Goal: Transaction & Acquisition: Purchase product/service

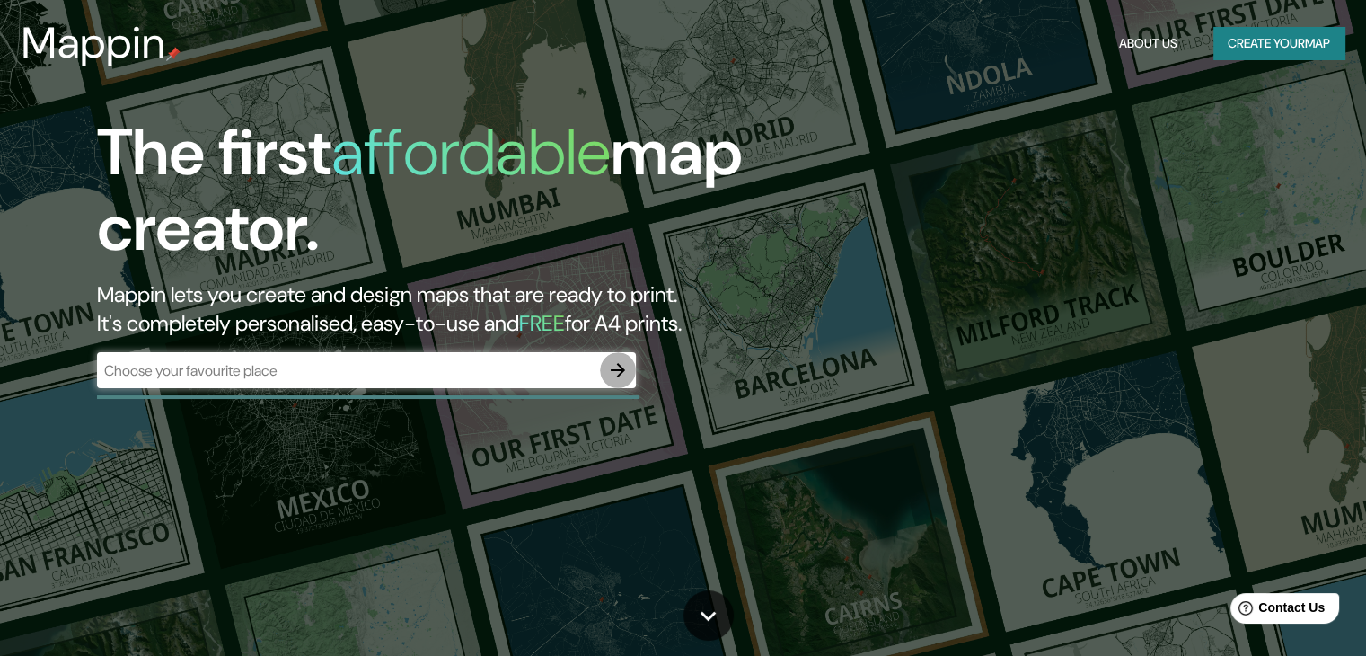
click at [614, 380] on icon "button" at bounding box center [618, 370] width 22 height 22
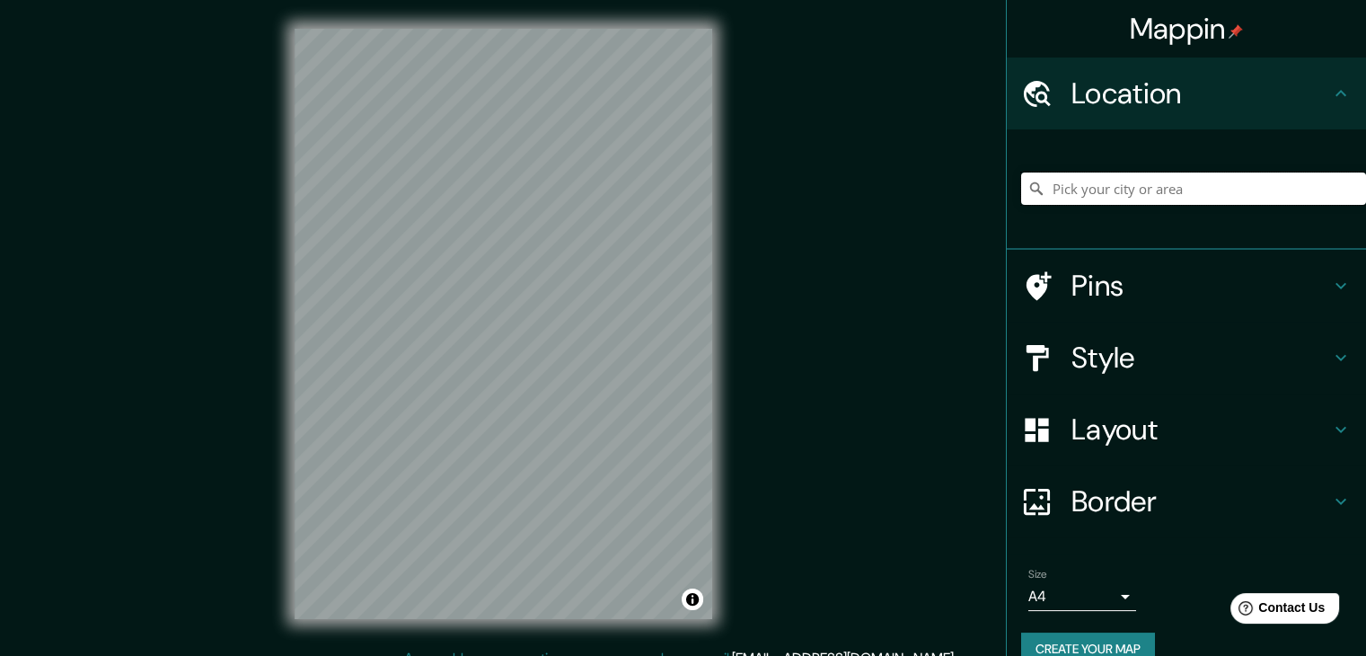
click at [1124, 183] on input "Pick your city or area" at bounding box center [1193, 188] width 345 height 32
click at [1162, 191] on input "[GEOGRAPHIC_DATA], [GEOGRAPHIC_DATA], [GEOGRAPHIC_DATA]" at bounding box center [1193, 188] width 345 height 32
click at [1115, 197] on input "[GEOGRAPHIC_DATA], [GEOGRAPHIC_DATA], [GEOGRAPHIC_DATA]" at bounding box center [1193, 188] width 345 height 32
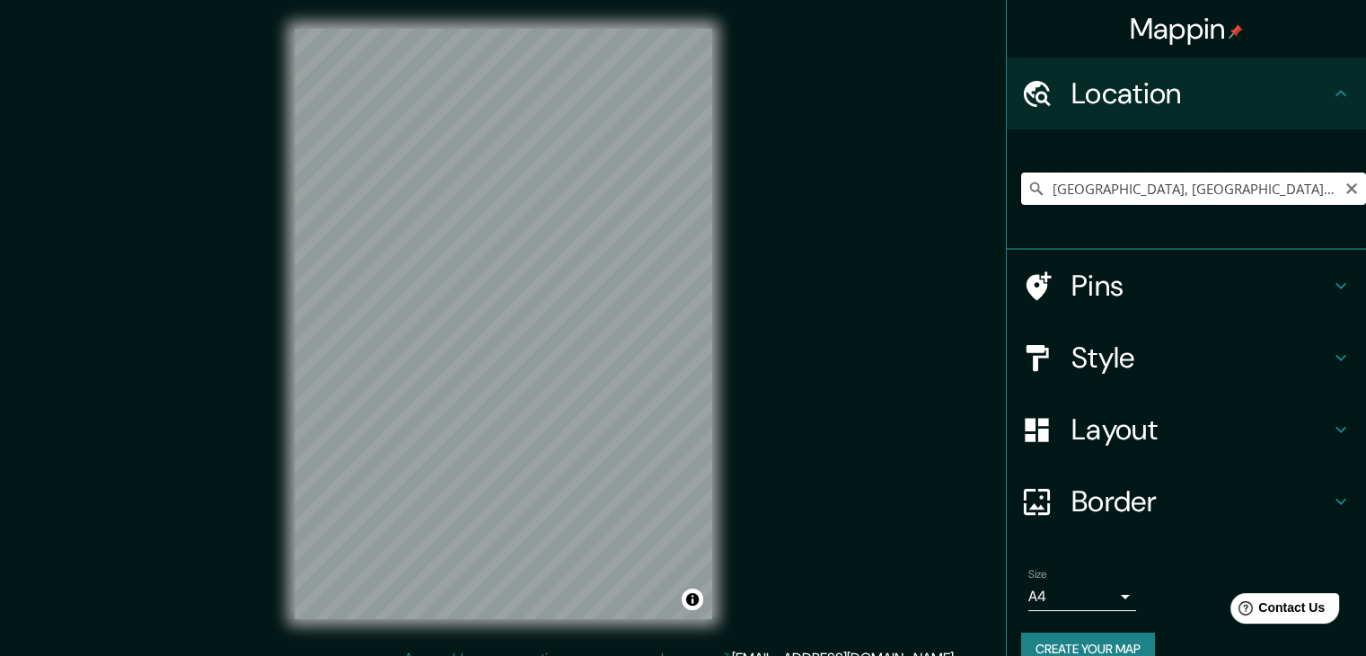
click at [1115, 197] on input "[GEOGRAPHIC_DATA], [GEOGRAPHIC_DATA], [GEOGRAPHIC_DATA]" at bounding box center [1193, 188] width 345 height 32
paste input "-16.367956835905122, -71.56627380616823"
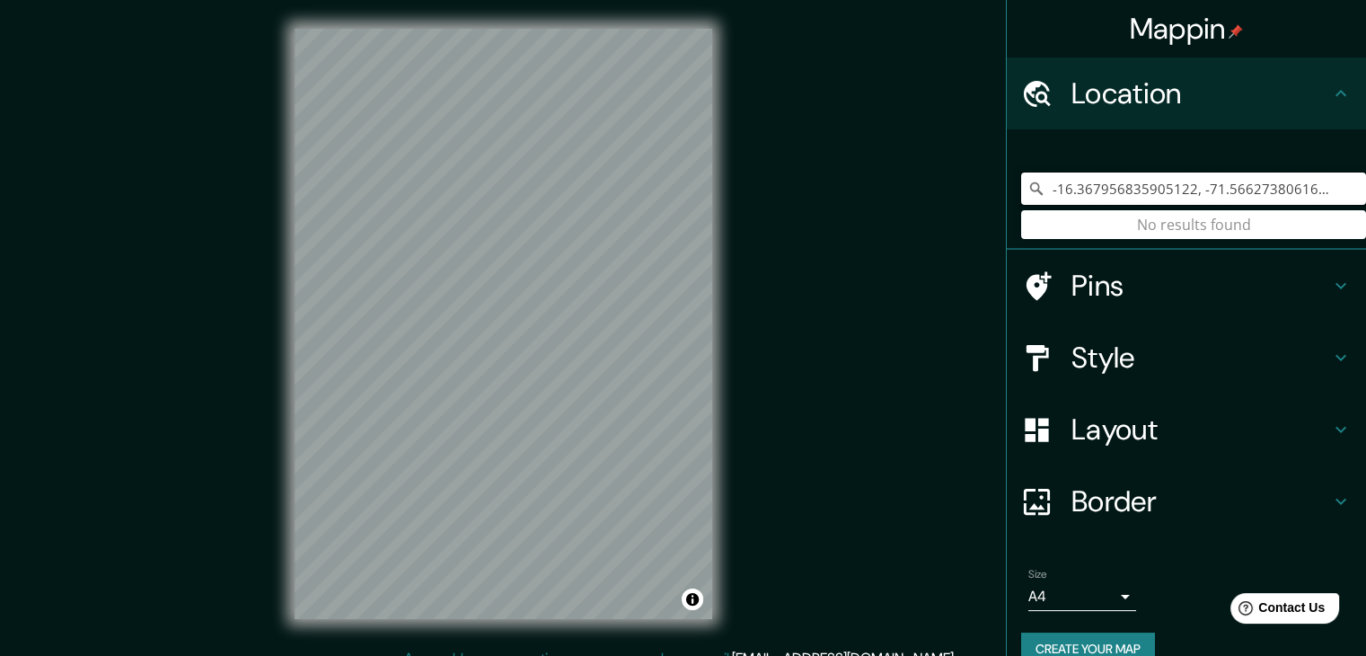
type input "-16.367956835905122, -71.56627380616823"
click at [1241, 181] on input "-16.367956835905122, -71.56627380616823" at bounding box center [1193, 188] width 345 height 32
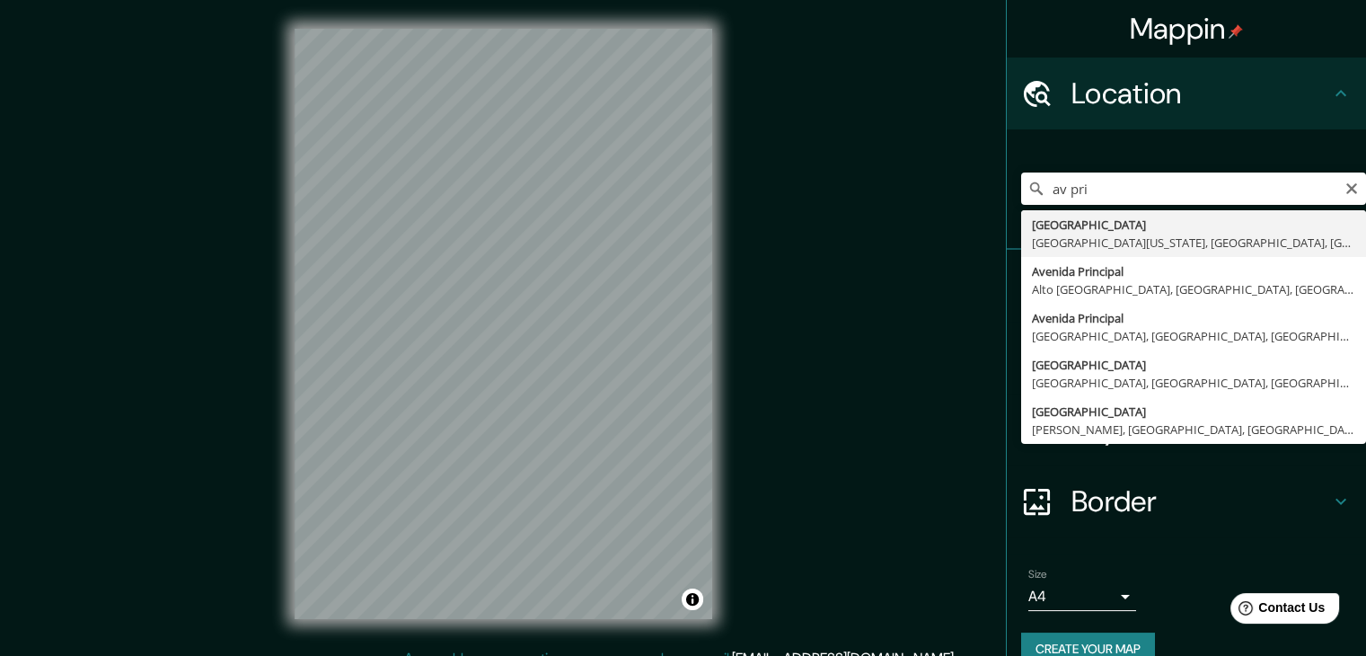
type input "[GEOGRAPHIC_DATA], [GEOGRAPHIC_DATA][US_STATE], [GEOGRAPHIC_DATA], [GEOGRAPHIC_…"
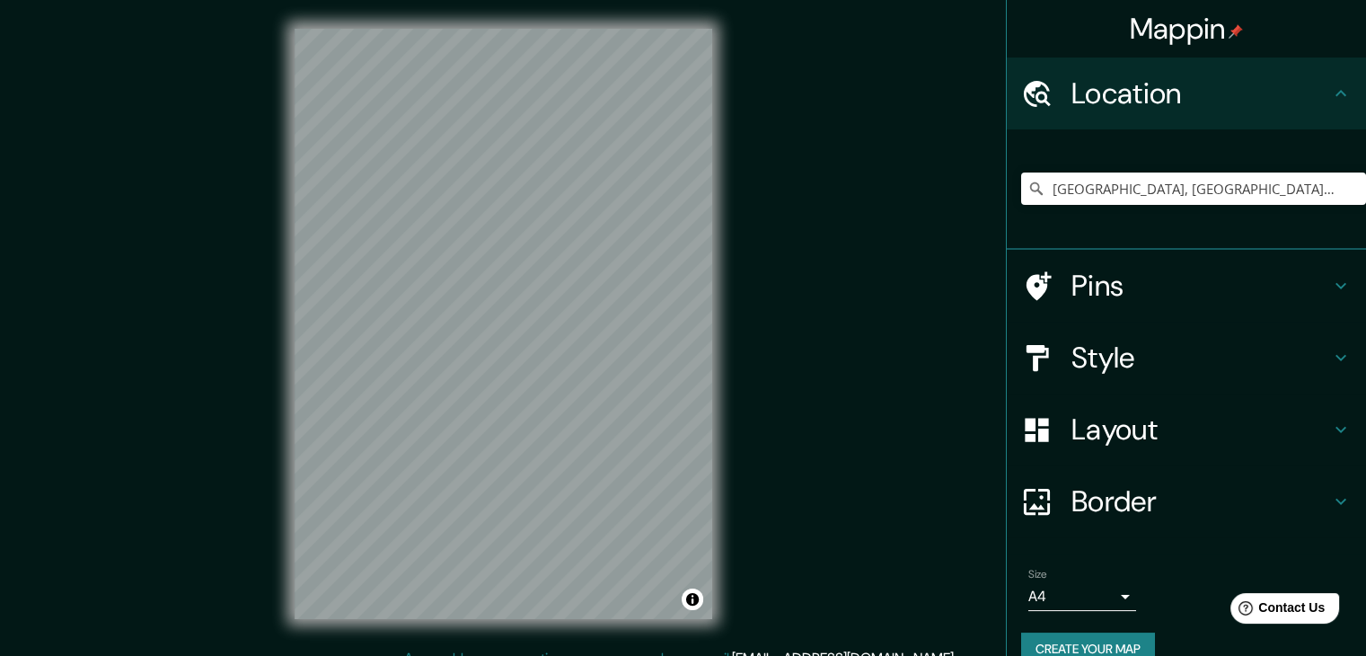
click at [1093, 355] on h4 "Style" at bounding box center [1201, 358] width 259 height 36
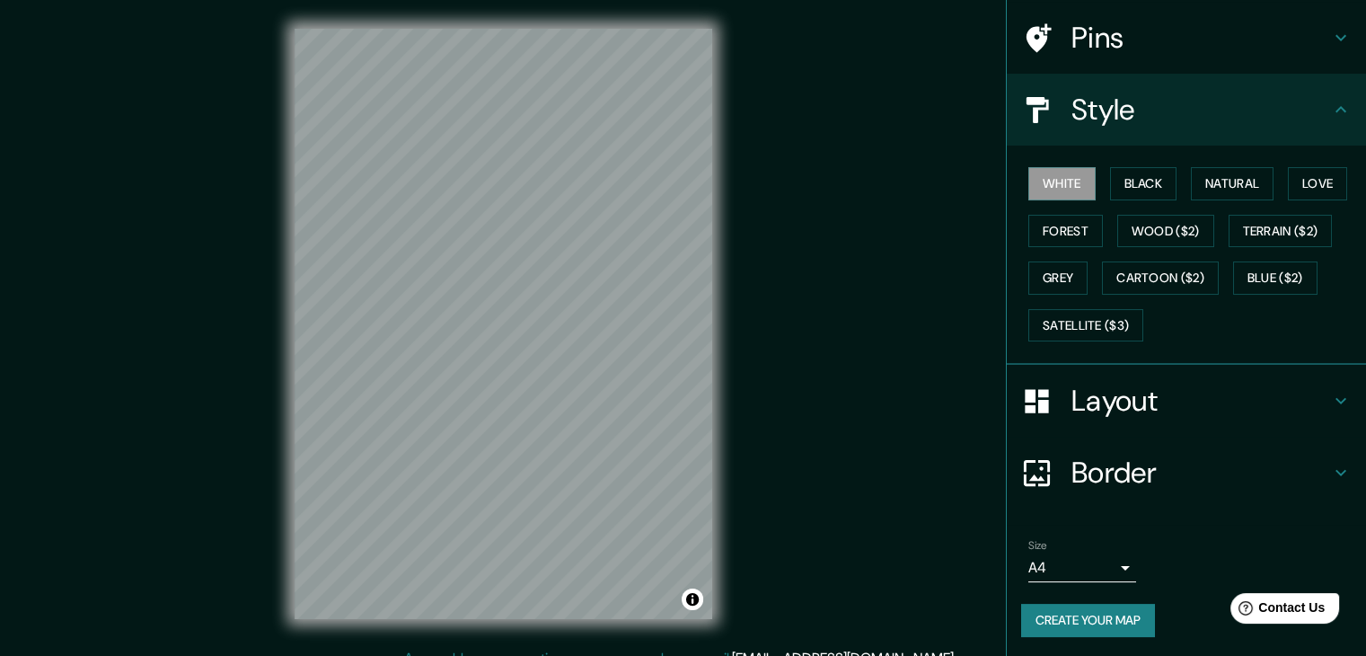
click at [1103, 399] on h4 "Layout" at bounding box center [1201, 401] width 259 height 36
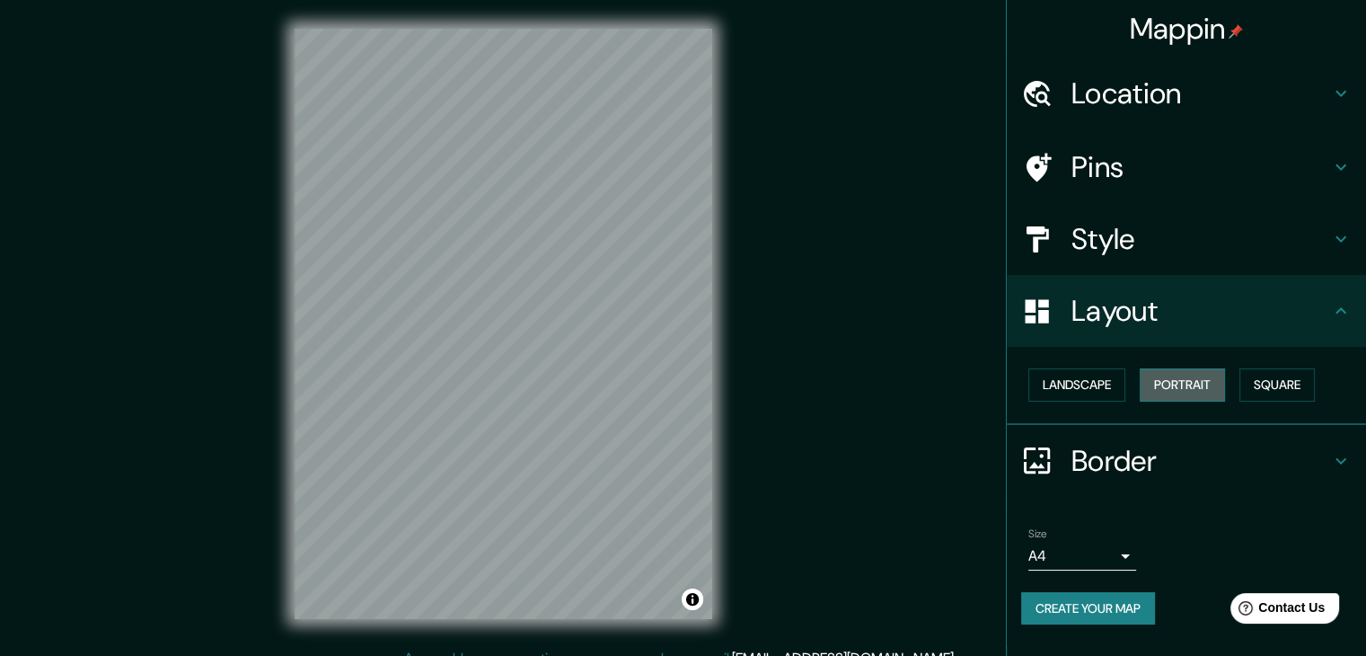
click at [1190, 377] on button "Portrait" at bounding box center [1182, 384] width 85 height 33
click at [1092, 390] on button "Landscape" at bounding box center [1077, 384] width 97 height 33
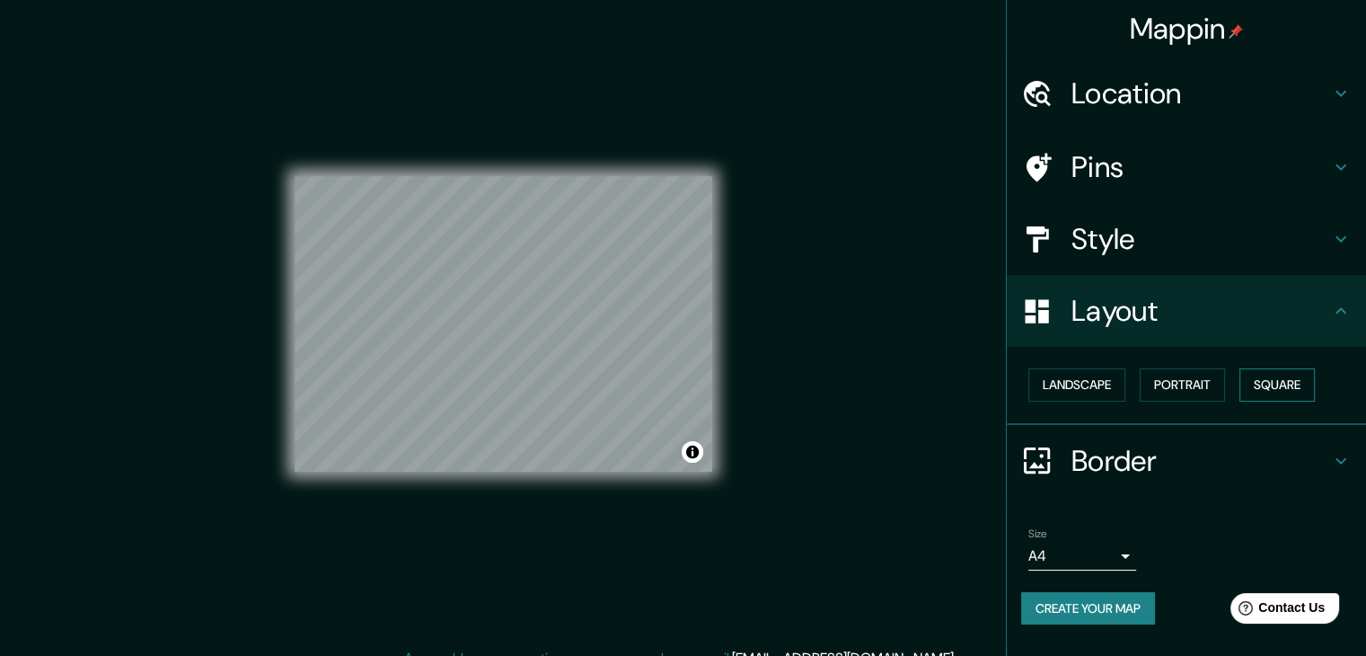
click at [1277, 384] on button "Square" at bounding box center [1277, 384] width 75 height 33
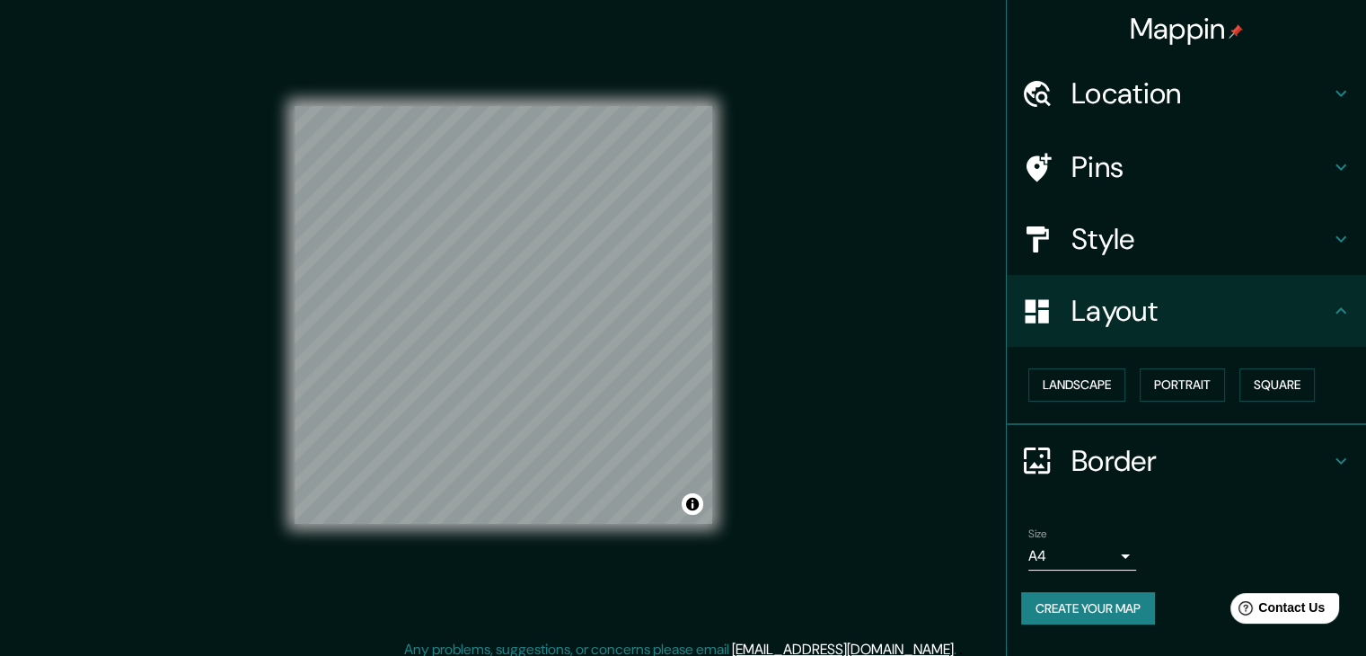
scroll to position [21, 0]
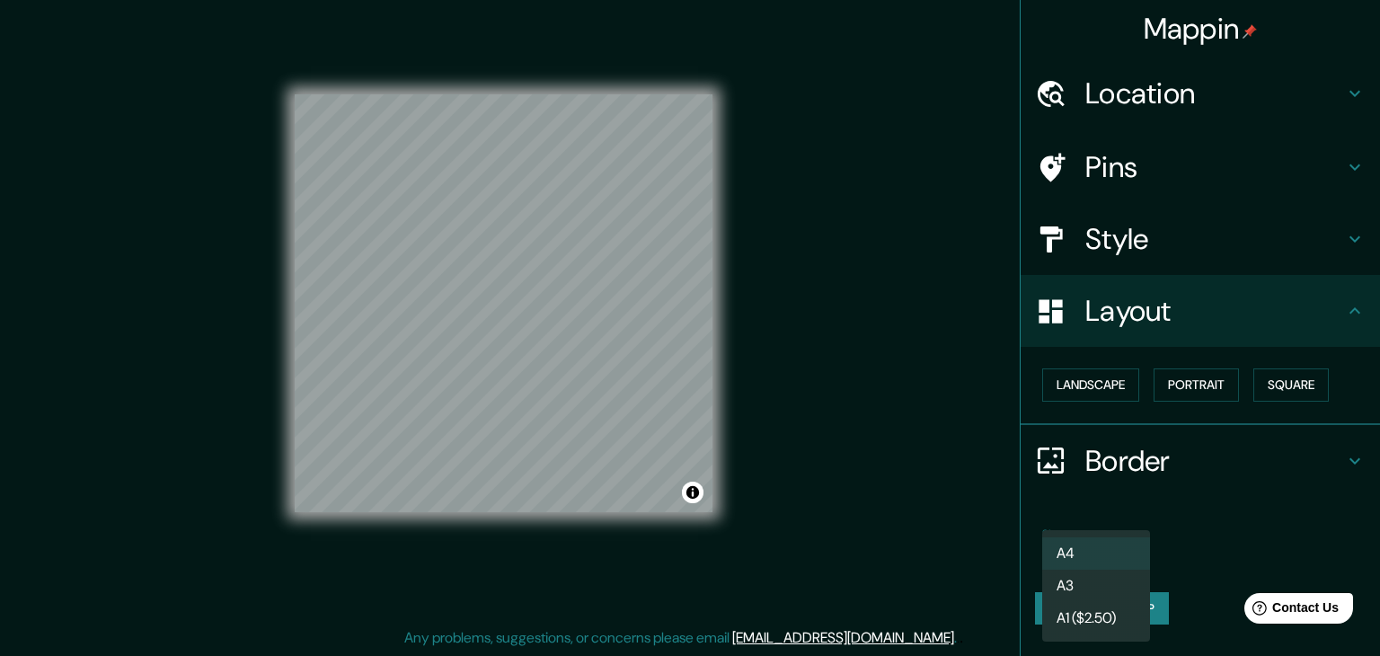
click at [1110, 552] on body "Mappin Location [GEOGRAPHIC_DATA], [GEOGRAPHIC_DATA][US_STATE], [GEOGRAPHIC_DAT…" at bounding box center [690, 307] width 1380 height 656
click at [1237, 543] on div at bounding box center [690, 328] width 1380 height 656
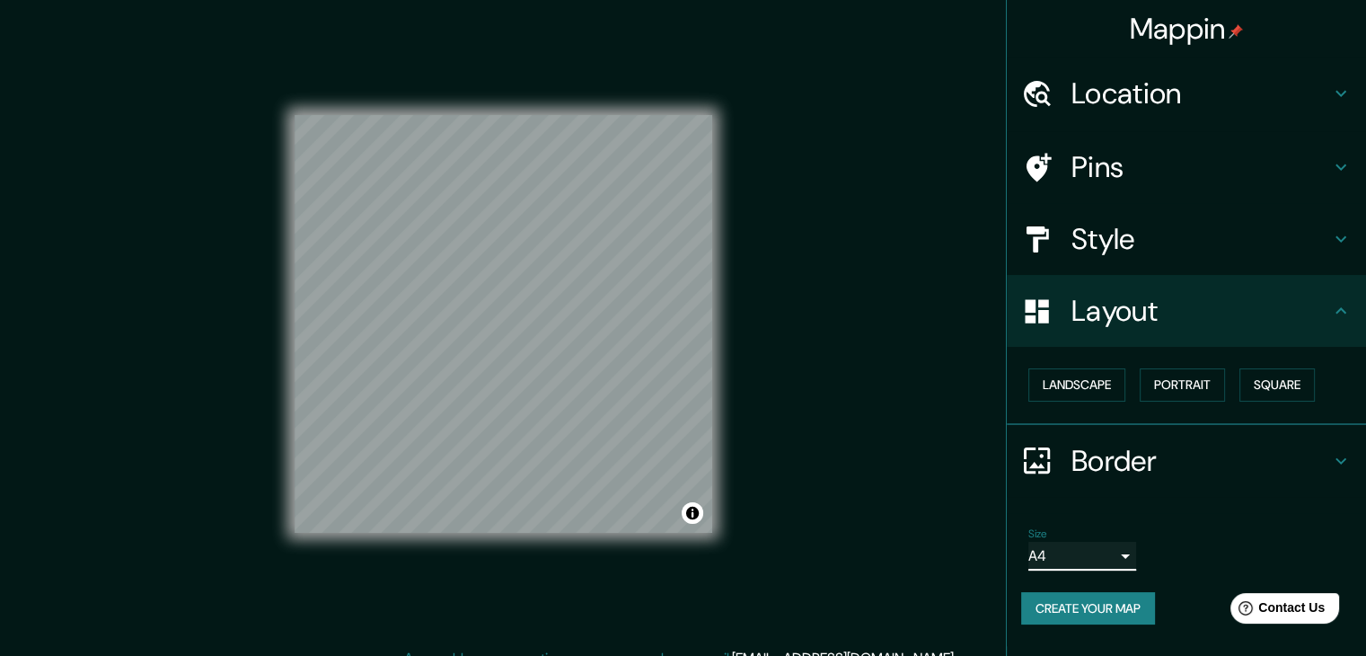
scroll to position [0, 0]
click at [1107, 155] on h4 "Pins" at bounding box center [1201, 167] width 259 height 36
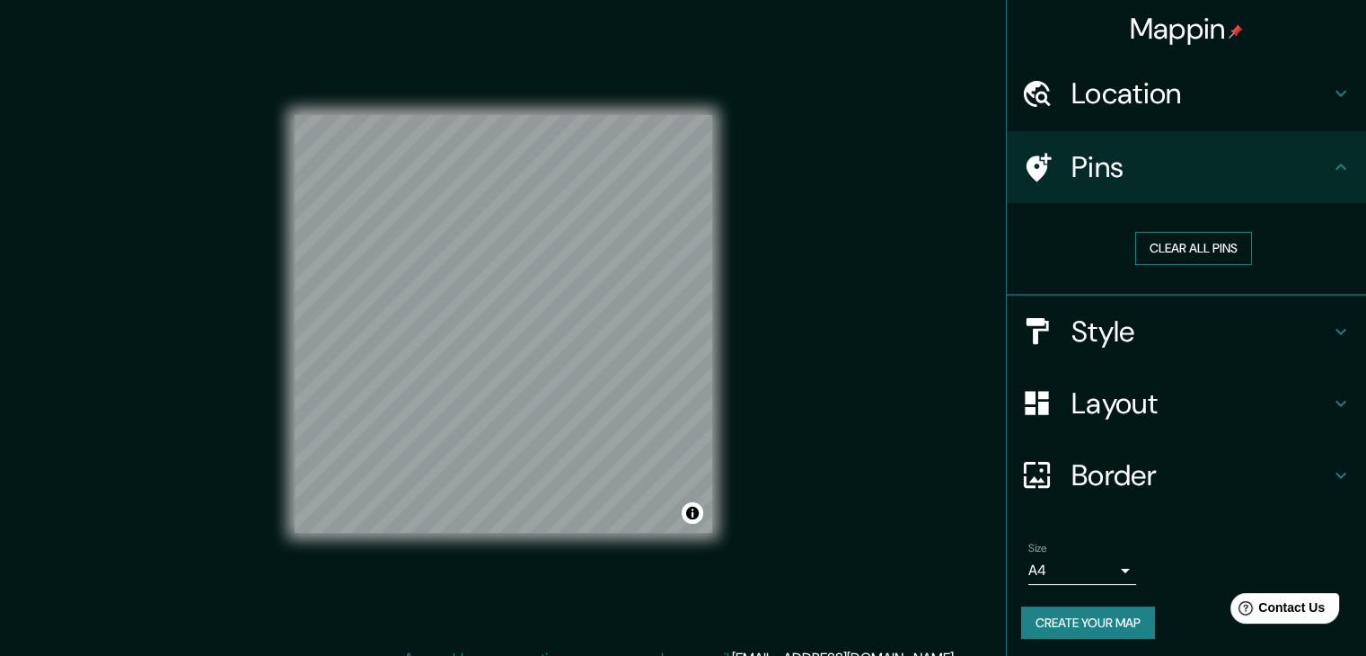
click at [1158, 252] on button "Clear all pins" at bounding box center [1194, 248] width 117 height 33
click at [1186, 246] on button "Clear all pins" at bounding box center [1194, 248] width 117 height 33
